Goal: Find specific page/section: Find specific page/section

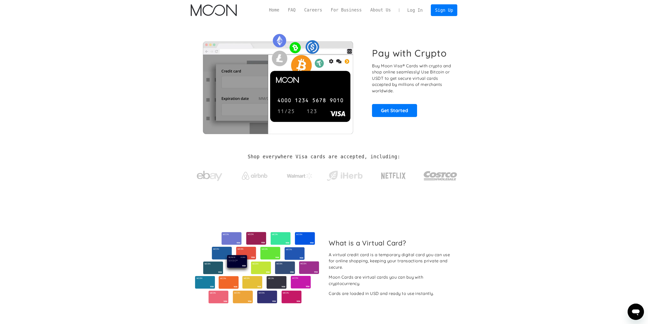
click at [421, 10] on link "Log In" at bounding box center [415, 10] width 24 height 11
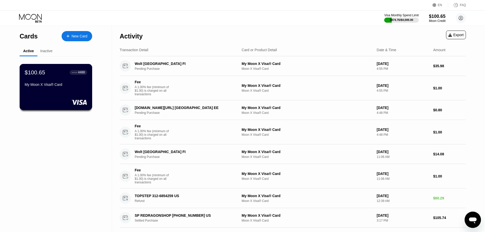
click at [58, 86] on div "My Moon X Visa® Card" at bounding box center [56, 84] width 62 height 4
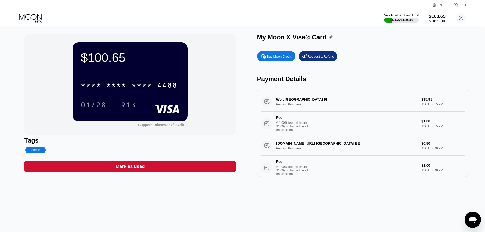
click at [136, 89] on div "* * * *" at bounding box center [142, 86] width 20 height 8
